Goal: Task Accomplishment & Management: Manage account settings

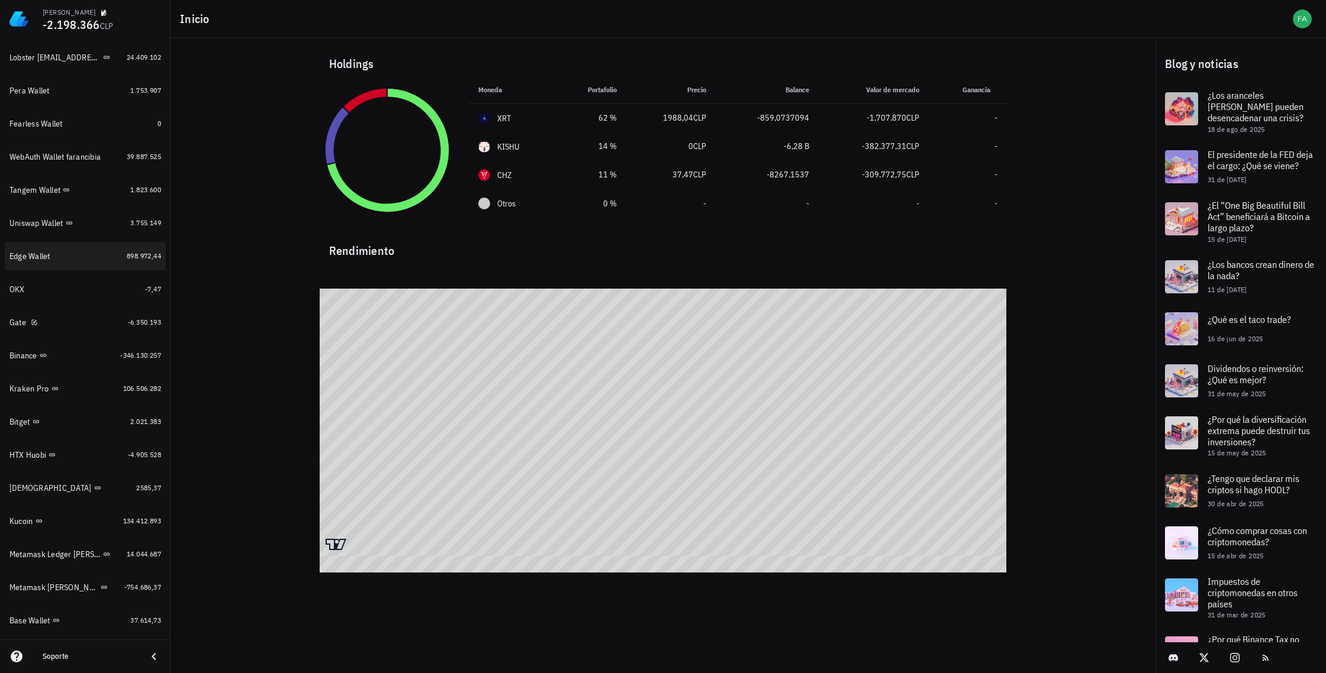
scroll to position [248, 0]
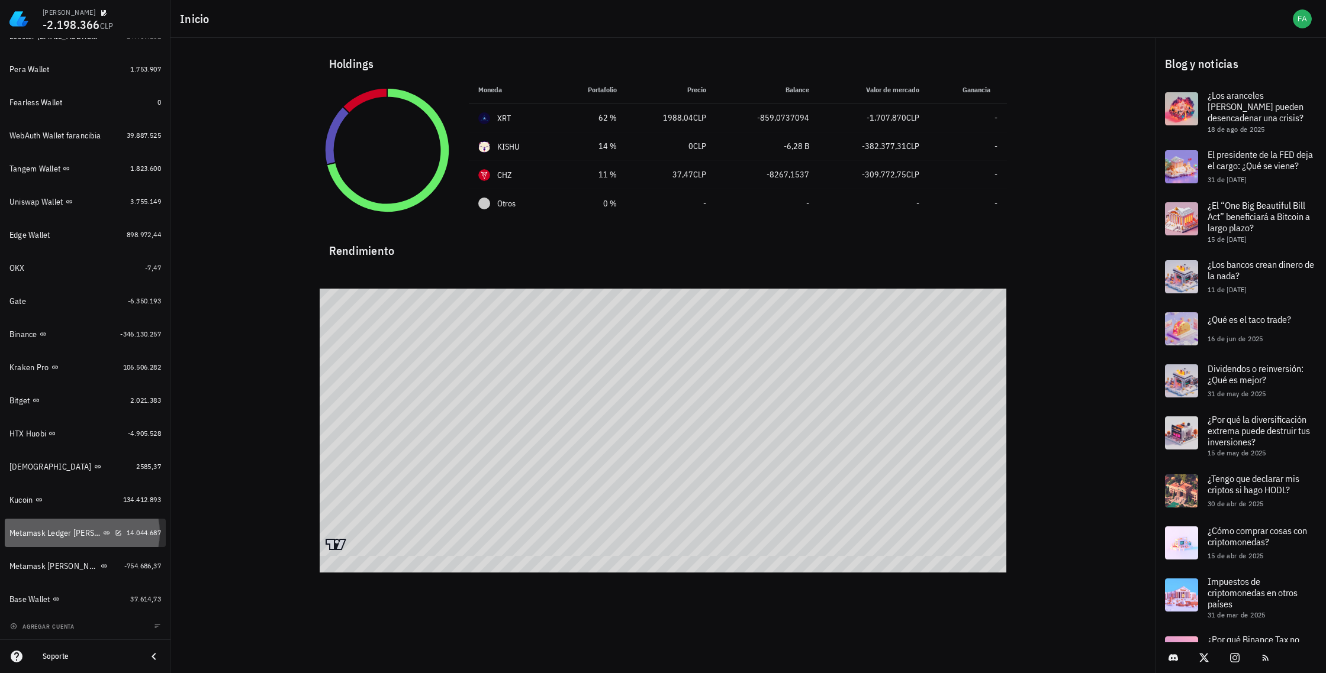
click at [39, 535] on div "Metamask Ledger [PERSON_NAME] Ethereum, Electroneum y Pulse" at bounding box center [54, 533] width 91 height 10
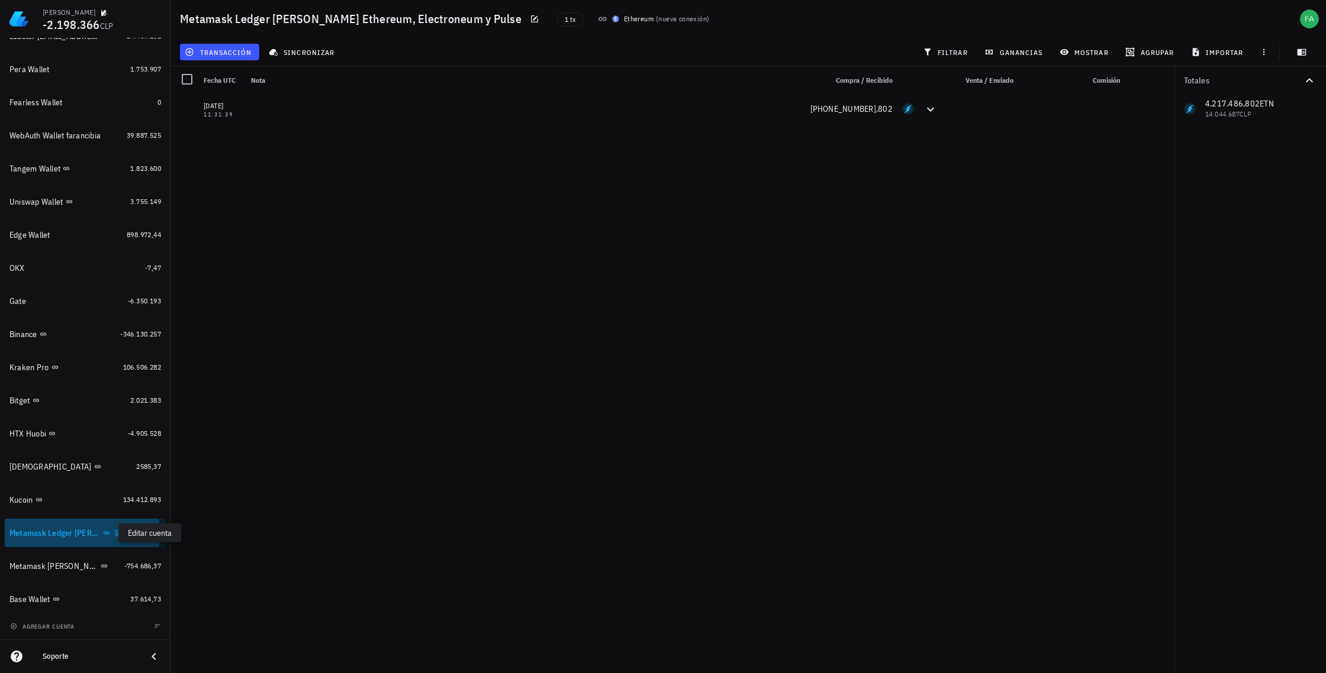
click at [115, 534] on icon "button" at bounding box center [118, 533] width 7 height 7
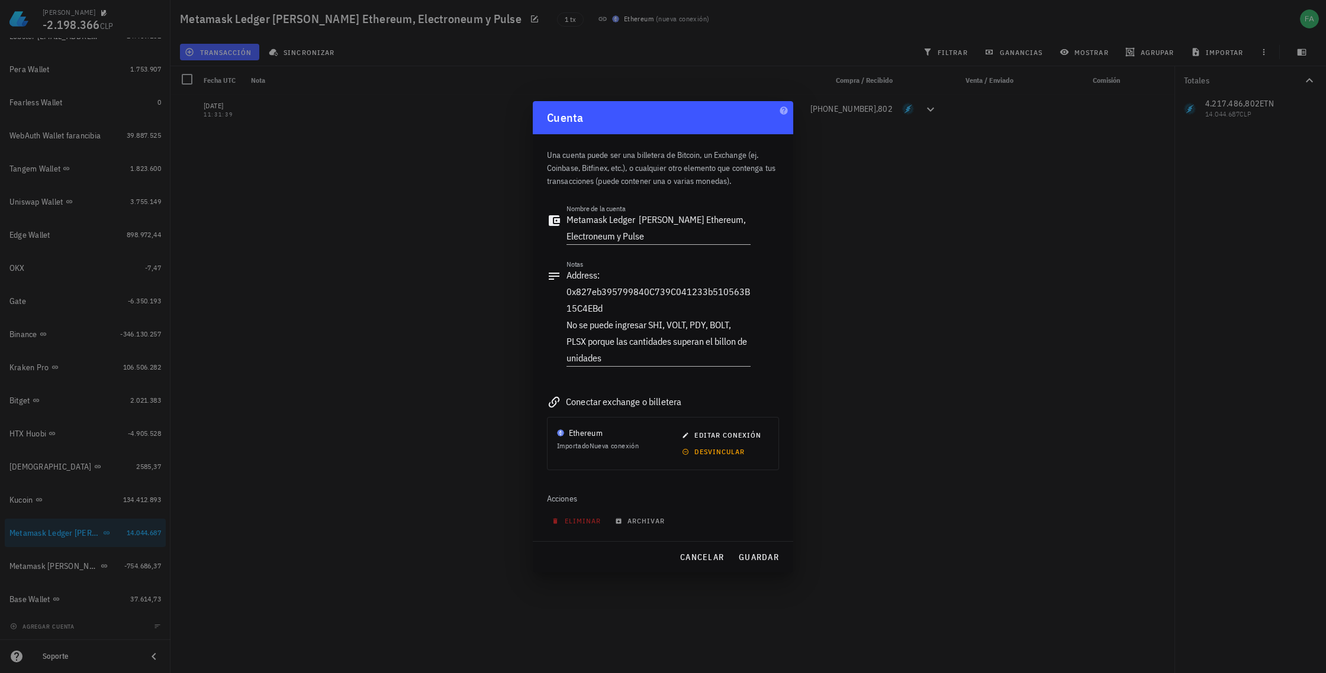
click at [41, 563] on div at bounding box center [663, 336] width 1326 height 673
drag, startPoint x: 42, startPoint y: 566, endPoint x: 114, endPoint y: 569, distance: 72.3
click at [43, 566] on div at bounding box center [663, 336] width 1326 height 673
drag, startPoint x: 753, startPoint y: 555, endPoint x: 745, endPoint y: 555, distance: 7.7
click at [752, 555] on span "guardar" at bounding box center [758, 557] width 41 height 11
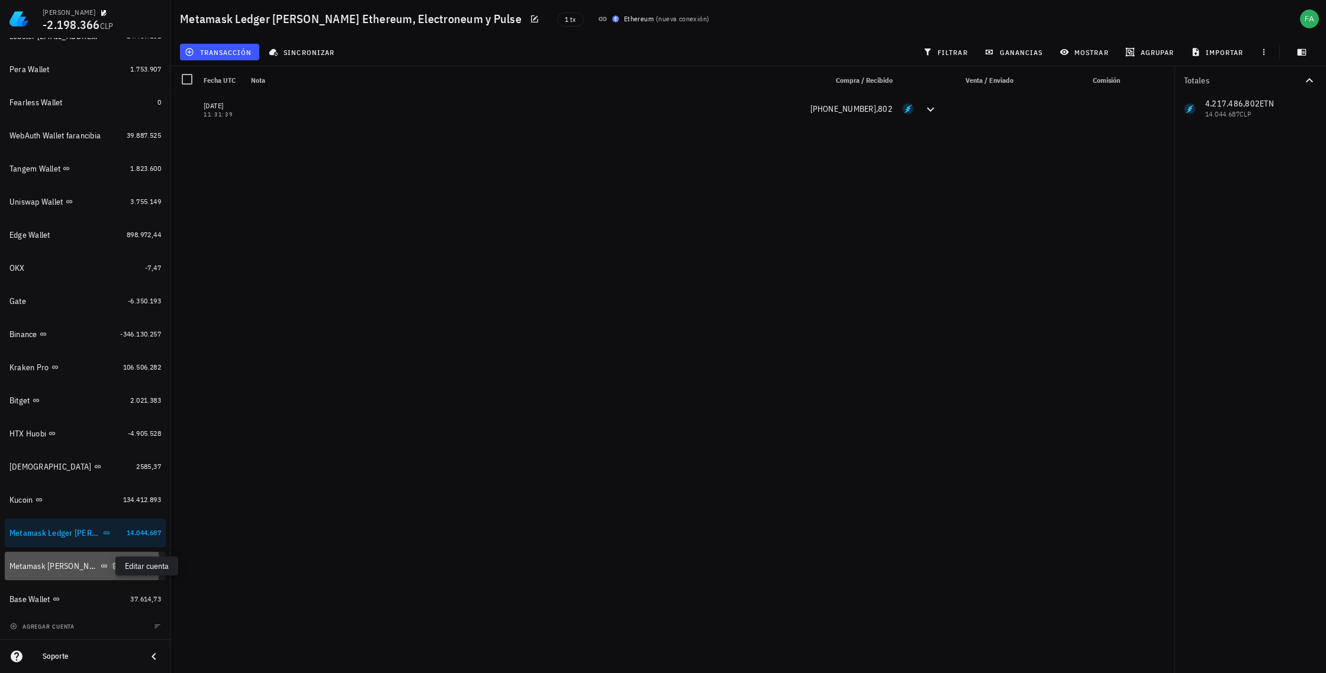
click at [112, 565] on icon "button" at bounding box center [115, 566] width 7 height 7
type textarea "Metamask [PERSON_NAME] Ethereum, Binance SC,"
type textarea "Trezor Address: 0x7b83875c754d0107AcBB35Cf37B960f6929589AD BNB Tiger 4,053,504,…"
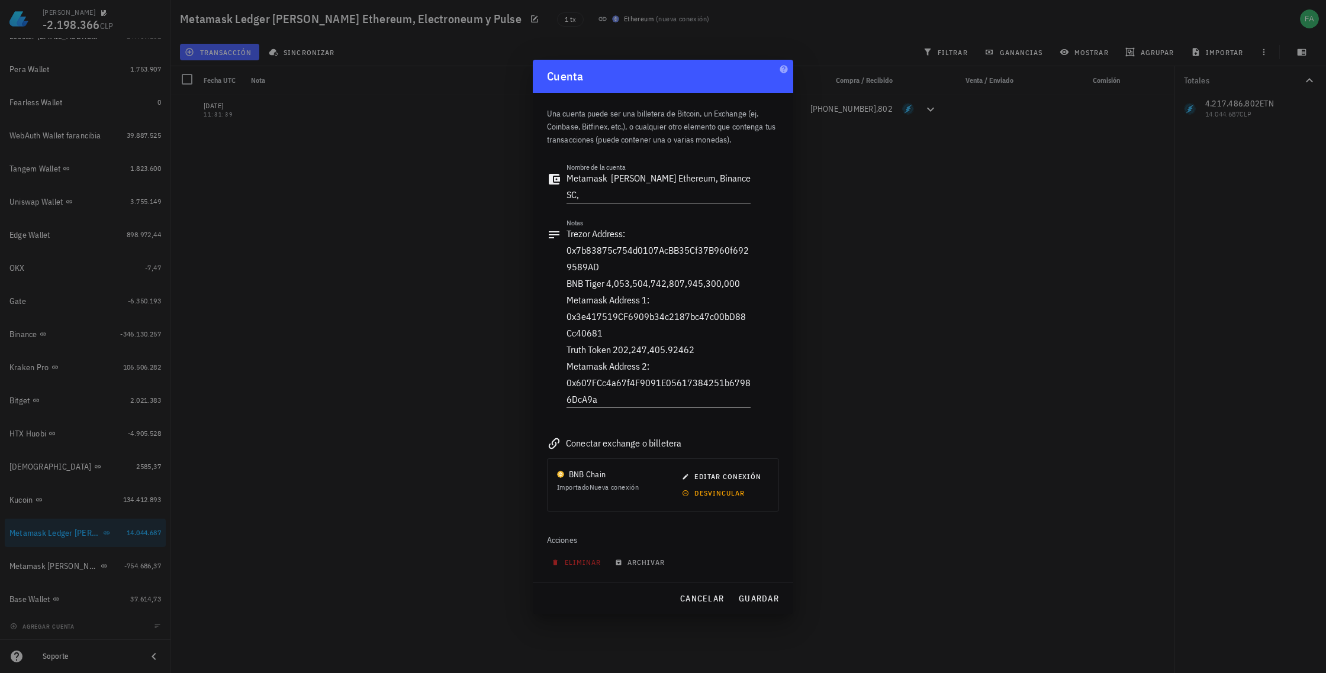
click at [56, 569] on div at bounding box center [663, 336] width 1326 height 673
click at [754, 596] on span "guardar" at bounding box center [758, 599] width 41 height 11
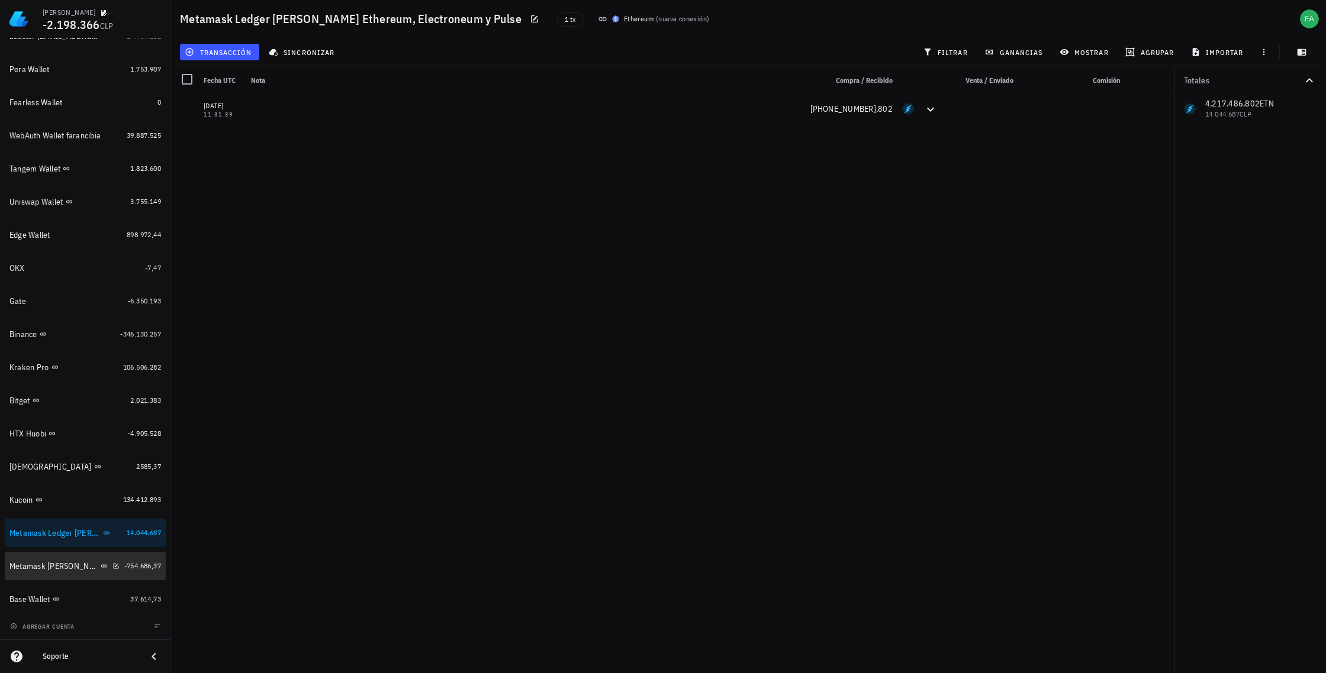
click at [46, 567] on div "Metamask [PERSON_NAME] Ethereum, Binance SC," at bounding box center [53, 567] width 89 height 10
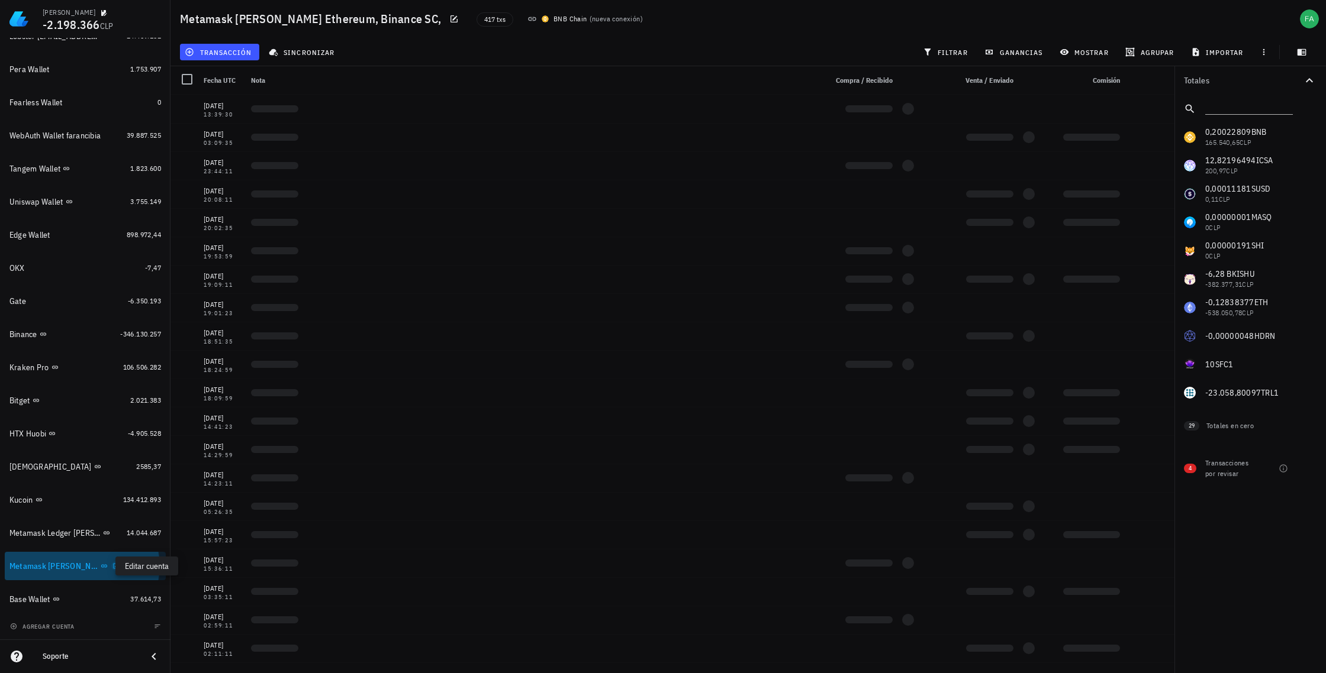
click at [112, 566] on icon "button" at bounding box center [115, 566] width 7 height 7
